Goal: Answer question/provide support

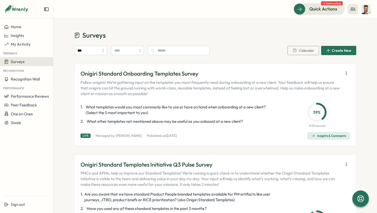
click at [313, 8] on span "Quick Actions" at bounding box center [323, 9] width 28 height 7
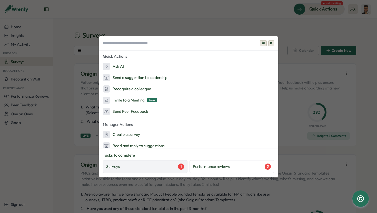
click at [176, 170] on div "Surveys 1" at bounding box center [145, 166] width 85 height 13
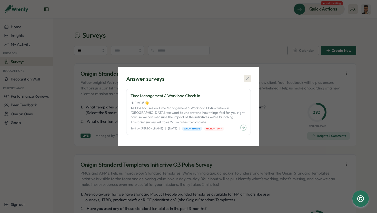
click at [246, 78] on icon "button" at bounding box center [247, 78] width 5 height 5
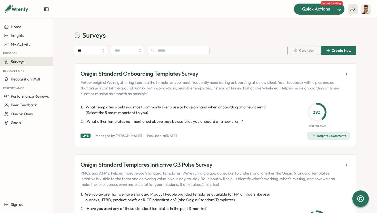
click at [314, 9] on span "Quick Actions" at bounding box center [316, 9] width 28 height 7
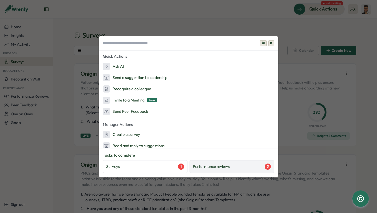
click at [234, 166] on div "Performance reviews 3" at bounding box center [232, 167] width 78 height 6
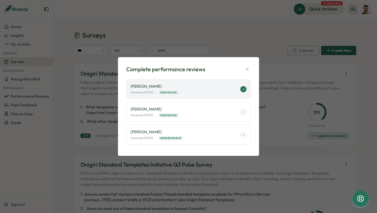
click at [200, 95] on div "[PERSON_NAME] Answer by: [DATE] | Peer Review" at bounding box center [188, 89] width 125 height 20
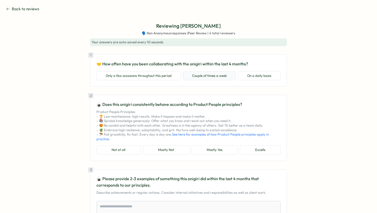
click at [222, 77] on button "Couple of times a week" at bounding box center [209, 75] width 53 height 9
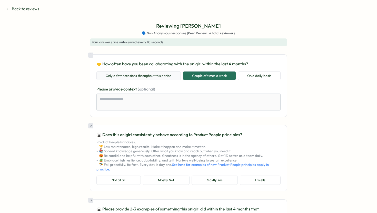
click at [163, 77] on button "Only a few occasions throughout this period" at bounding box center [138, 75] width 84 height 9
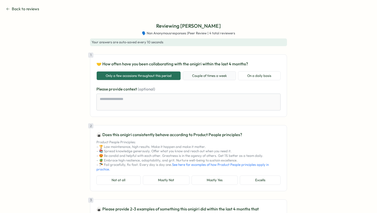
scroll to position [56, 0]
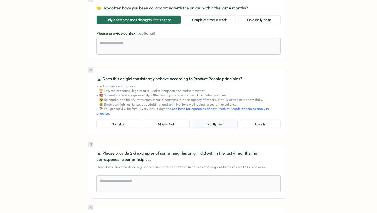
click at [219, 125] on button "Mostly Yes" at bounding box center [215, 124] width 46 height 9
type textarea "*"
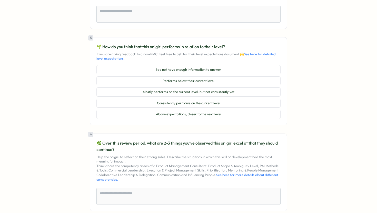
scroll to position [450, 0]
